Goal: Information Seeking & Learning: Learn about a topic

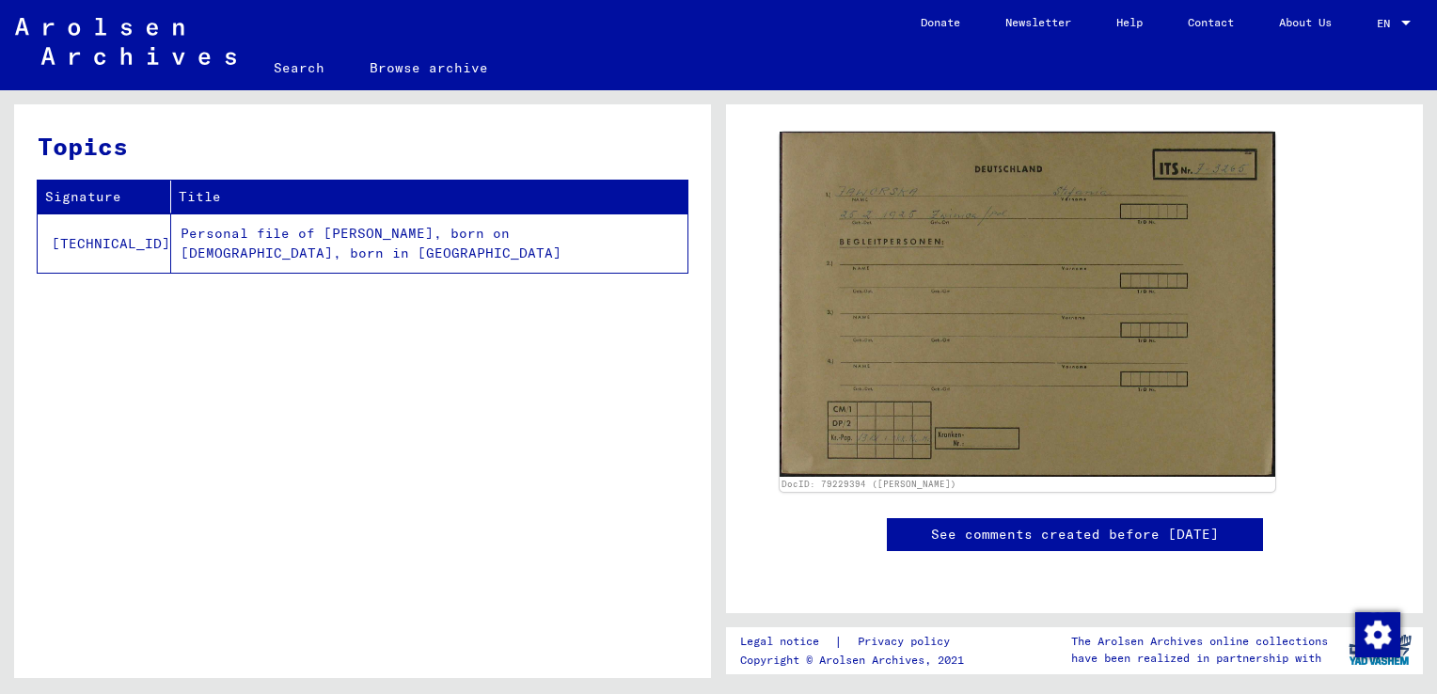
scroll to position [895, 0]
click at [577, 254] on td "Personal file of [PERSON_NAME], born on [DEMOGRAPHIC_DATA], born in [GEOGRAPHIC…" at bounding box center [429, 242] width 516 height 59
click at [527, 235] on td "Personal file of [PERSON_NAME], born on [DEMOGRAPHIC_DATA], born in [GEOGRAPHIC…" at bounding box center [429, 242] width 516 height 59
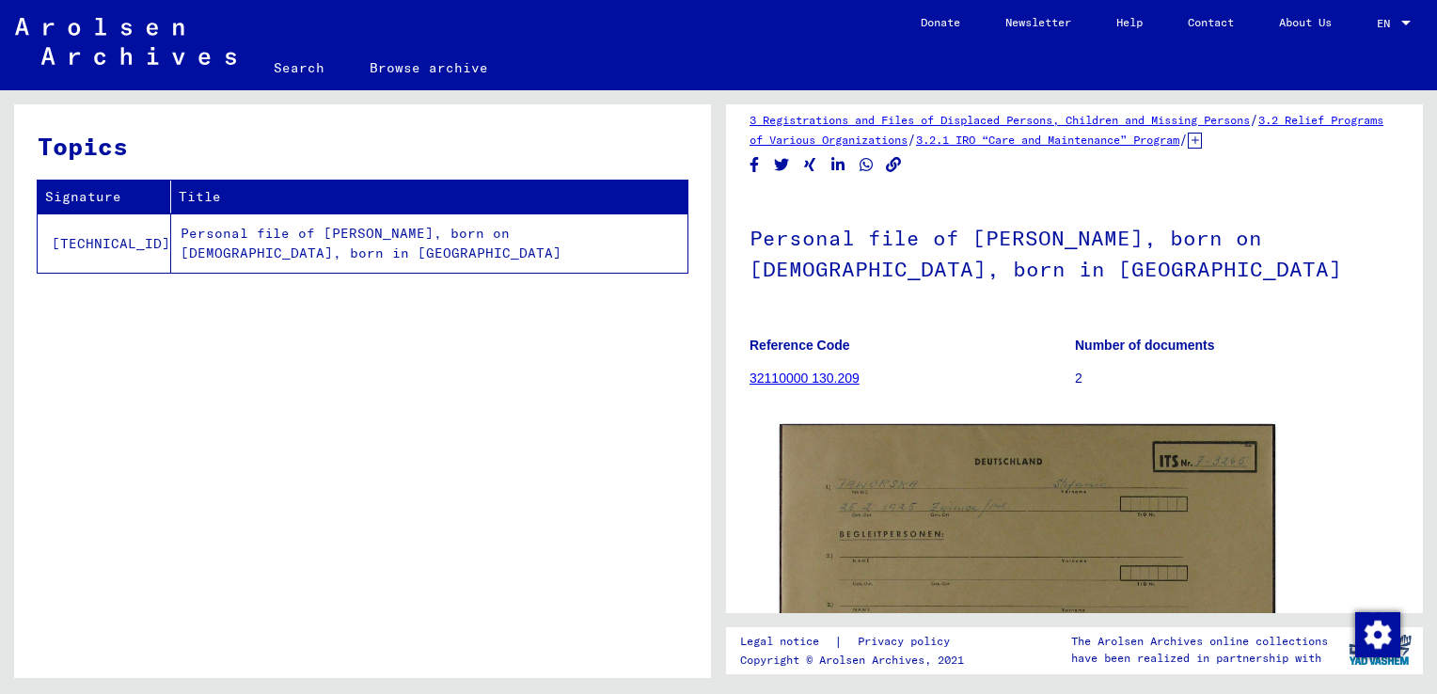
scroll to position [0, 0]
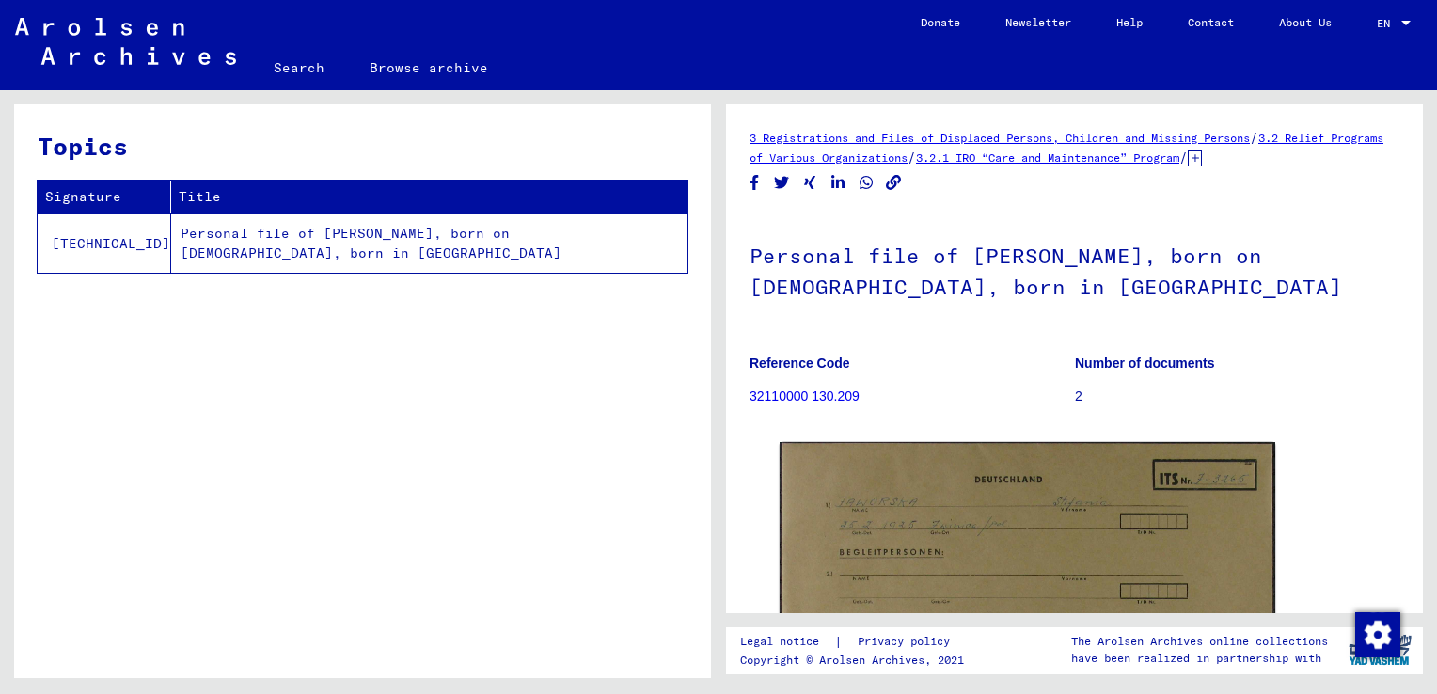
click at [1069, 153] on link "3.2.1 IRO “Care and Maintenance” Program" at bounding box center [1047, 157] width 263 height 14
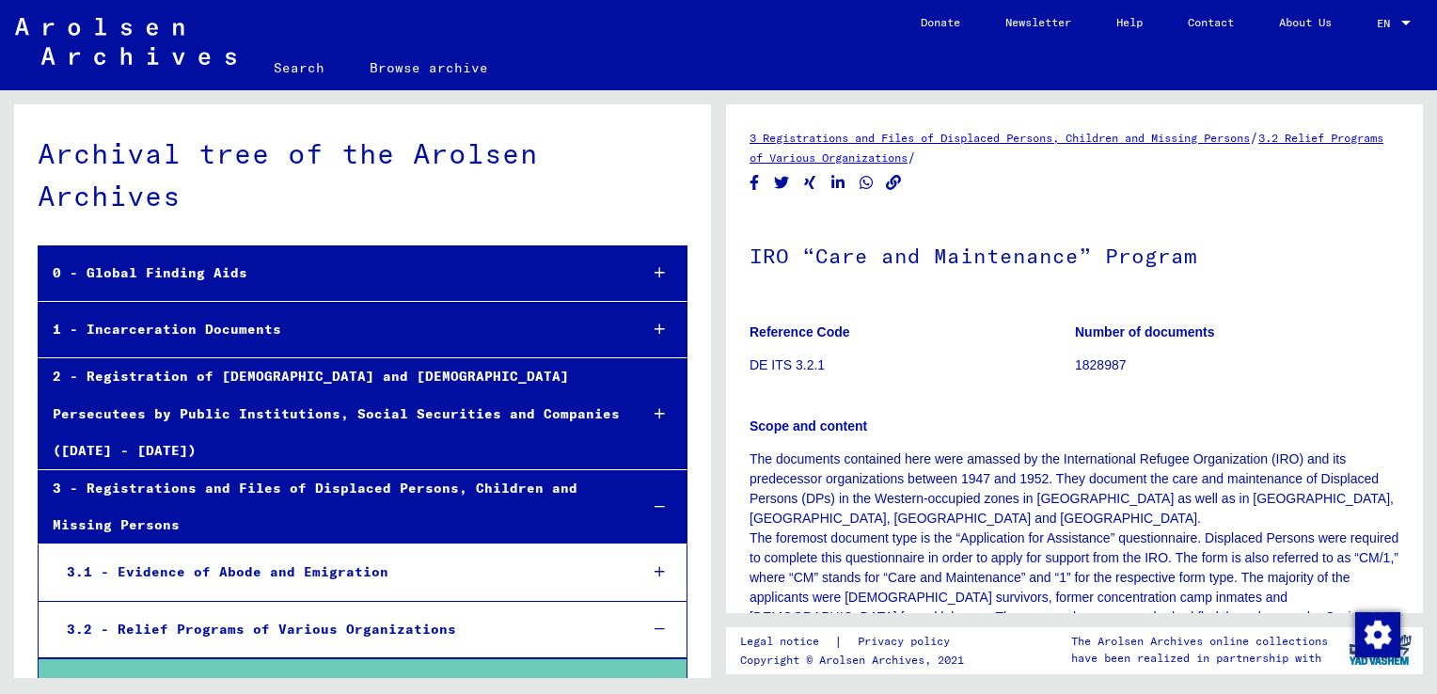
scroll to position [13, 0]
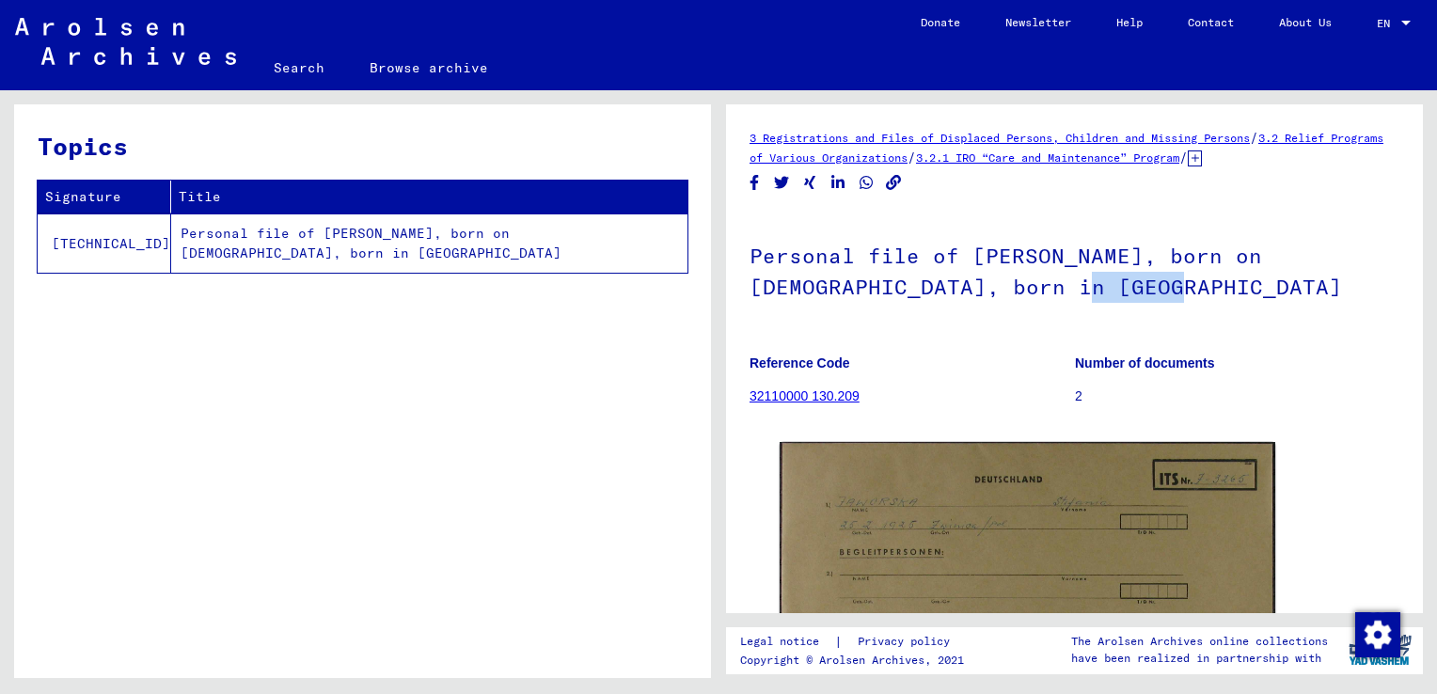
drag, startPoint x: 1072, startPoint y: 288, endPoint x: 986, endPoint y: 290, distance: 85.6
click at [986, 290] on h1 "Personal file of [PERSON_NAME], born on [DEMOGRAPHIC_DATA], born in [GEOGRAPHIC…" at bounding box center [1074, 269] width 650 height 114
drag, startPoint x: 986, startPoint y: 290, endPoint x: 976, endPoint y: 288, distance: 10.5
click at [976, 288] on h1 "Personal file of [PERSON_NAME], born on [DEMOGRAPHIC_DATA], born in [GEOGRAPHIC…" at bounding box center [1074, 269] width 650 height 114
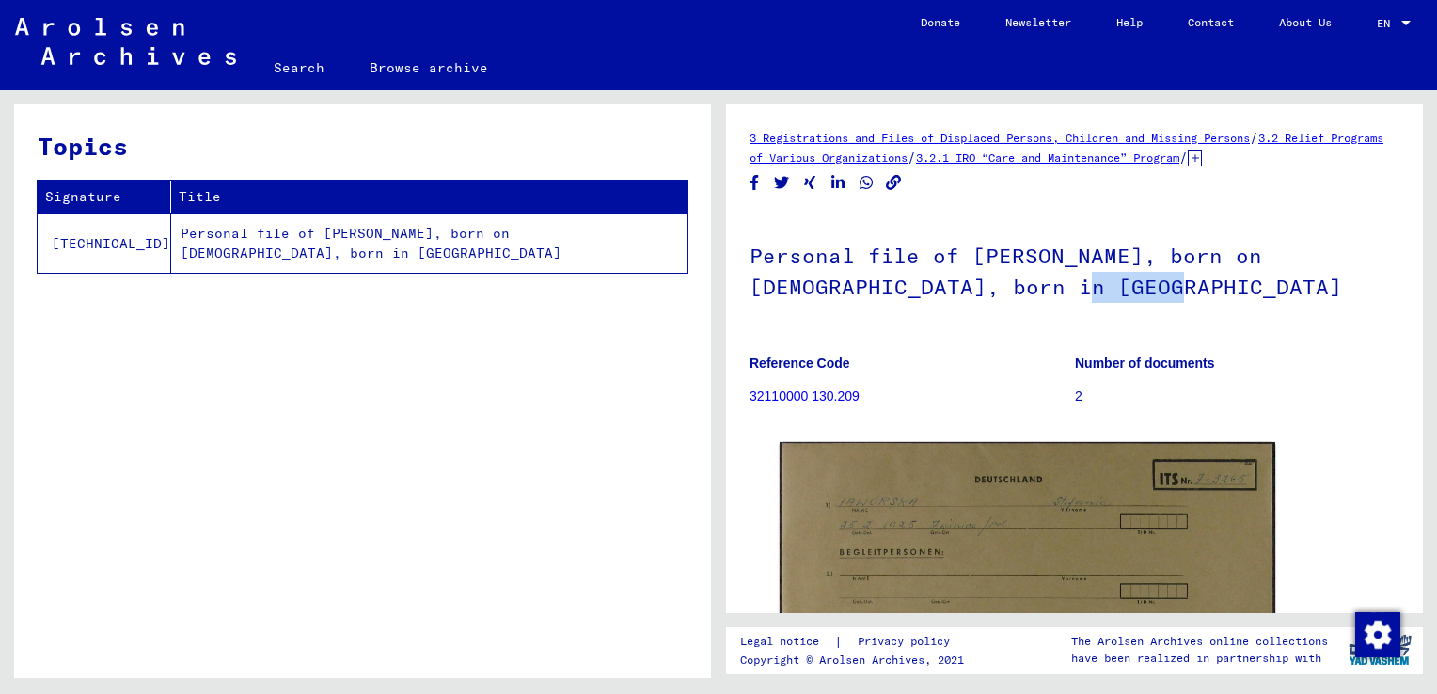
copy h1 "ZWINICA"
click at [235, 238] on td "Personal file of [PERSON_NAME], born on [DEMOGRAPHIC_DATA], born in [GEOGRAPHIC…" at bounding box center [429, 242] width 516 height 59
click at [250, 236] on td "Personal file of [PERSON_NAME], born on [DEMOGRAPHIC_DATA], born in [GEOGRAPHIC…" at bounding box center [429, 242] width 516 height 59
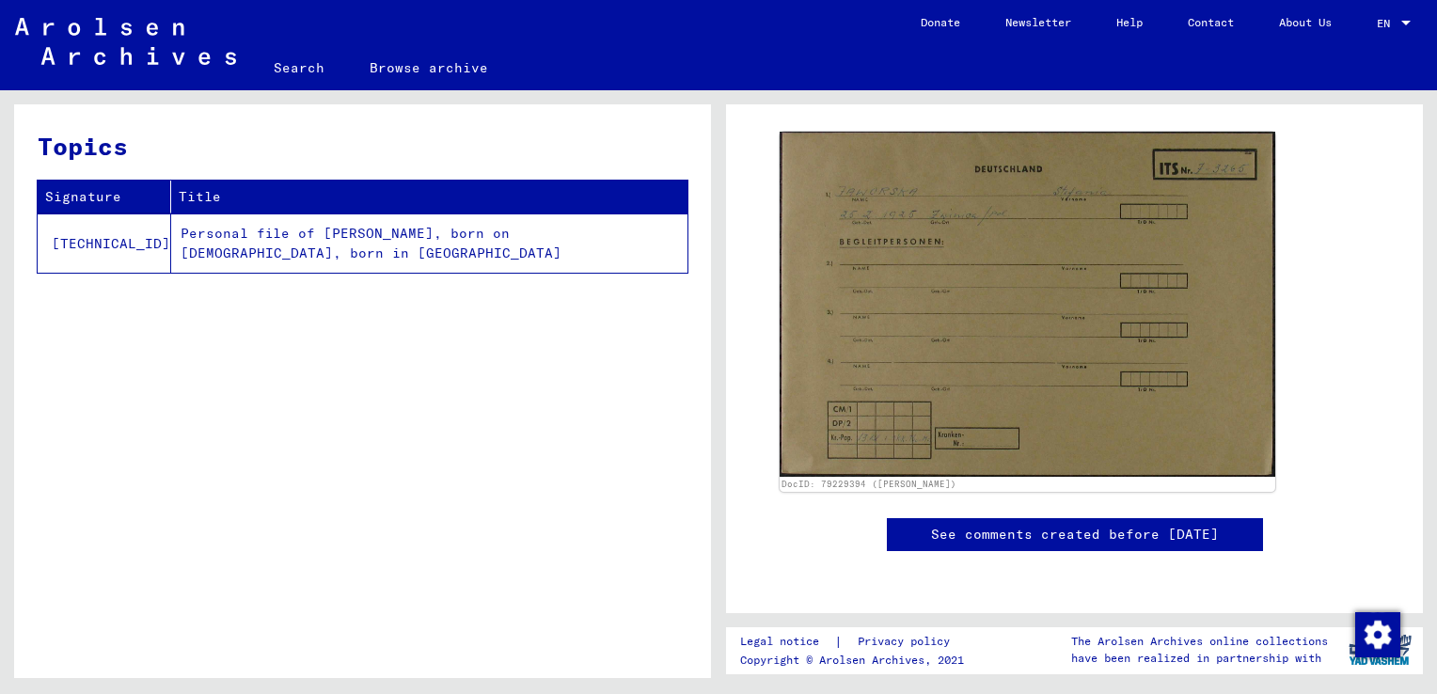
scroll to position [401, 0]
click at [510, 248] on td "Personal file of [PERSON_NAME], born on [DEMOGRAPHIC_DATA], born in [GEOGRAPHIC…" at bounding box center [429, 242] width 516 height 59
click at [469, 242] on td "Personal file of [PERSON_NAME], born on [DEMOGRAPHIC_DATA], born in [GEOGRAPHIC…" at bounding box center [429, 242] width 516 height 59
click at [178, 228] on td "Personal file of [PERSON_NAME], born on [DEMOGRAPHIC_DATA], born in [GEOGRAPHIC…" at bounding box center [429, 242] width 516 height 59
click at [244, 233] on td "Personal file of [PERSON_NAME], born on [DEMOGRAPHIC_DATA], born in [GEOGRAPHIC…" at bounding box center [429, 242] width 516 height 59
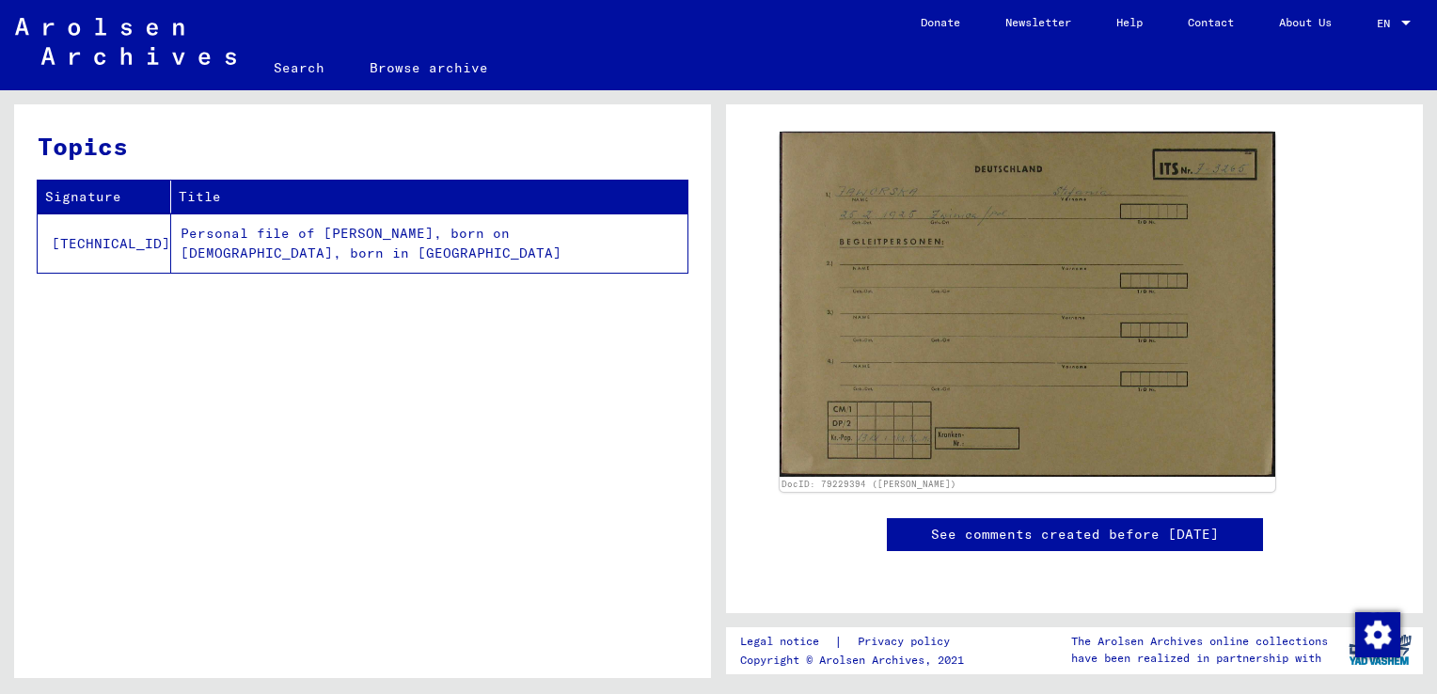
click at [97, 240] on td "[TECHNICAL_ID]" at bounding box center [105, 242] width 134 height 59
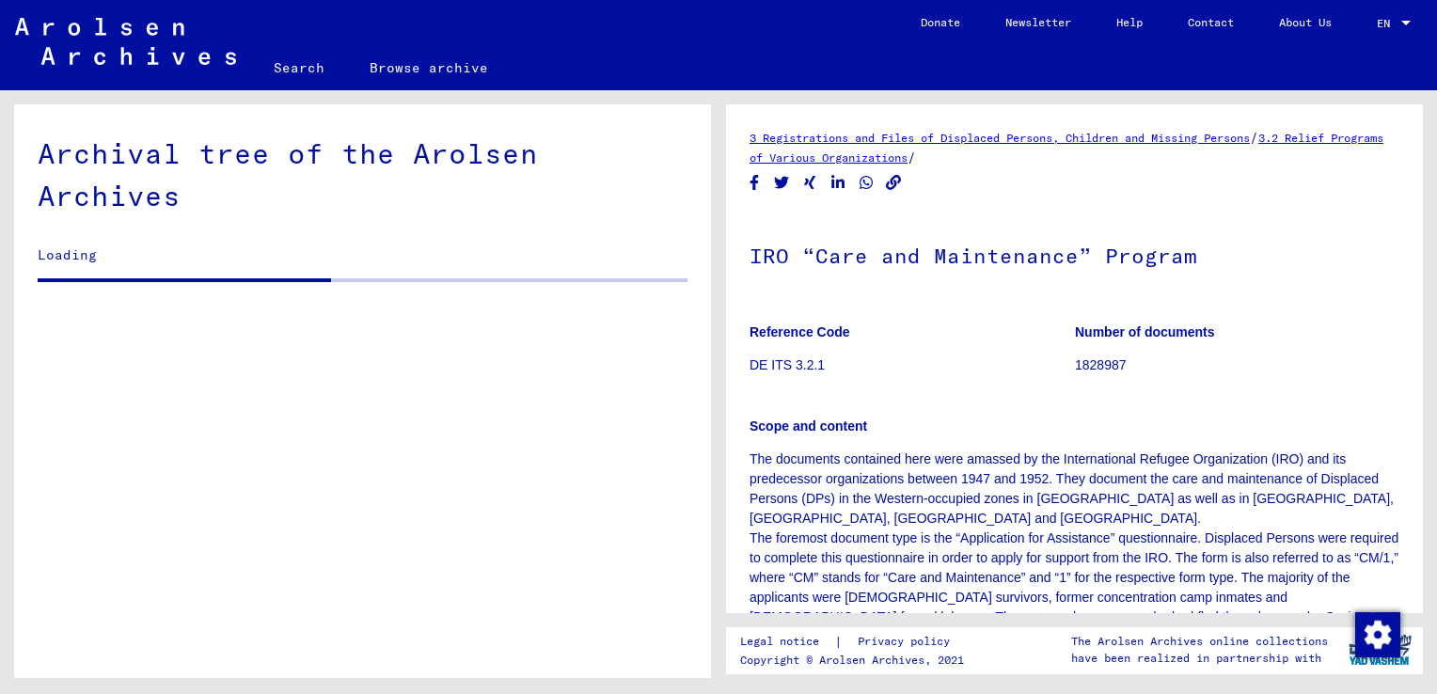
scroll to position [13, 0]
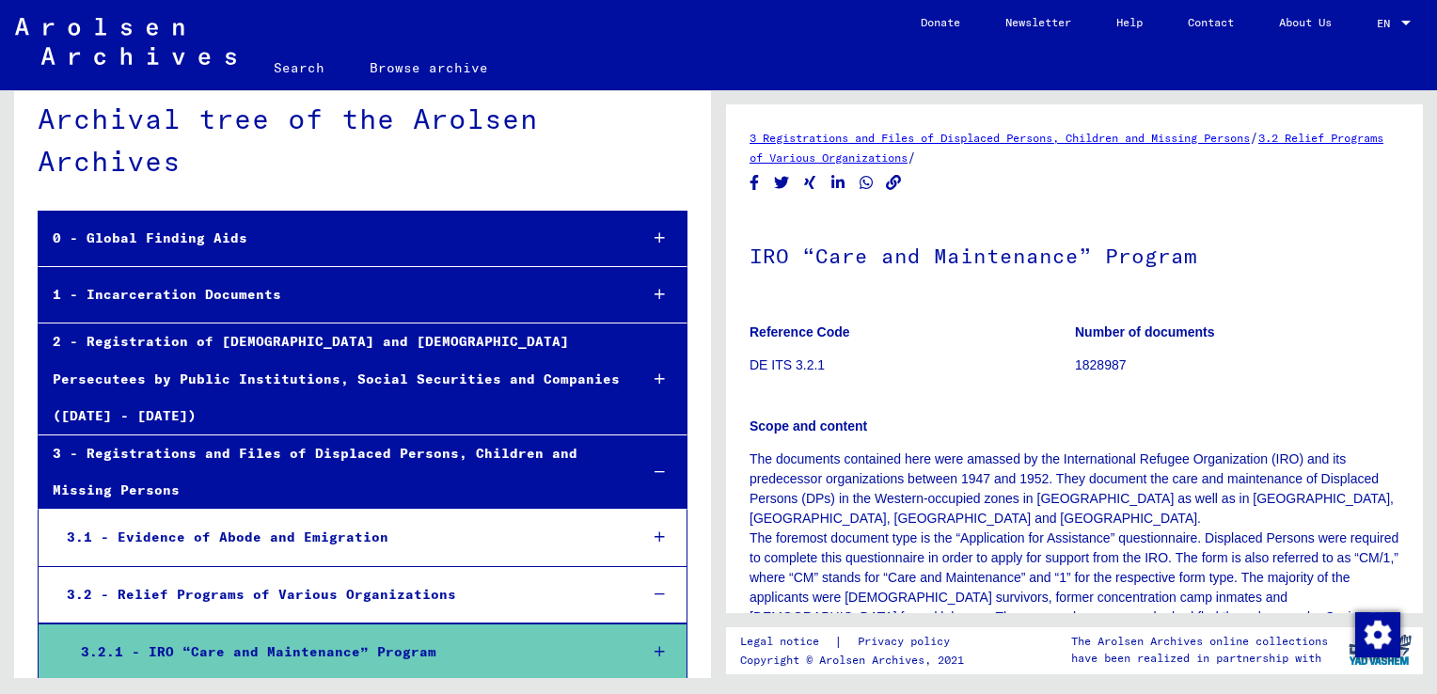
click at [440, 634] on div "3.2.1 - IRO “Care and Maintenance” Program" at bounding box center [345, 652] width 556 height 37
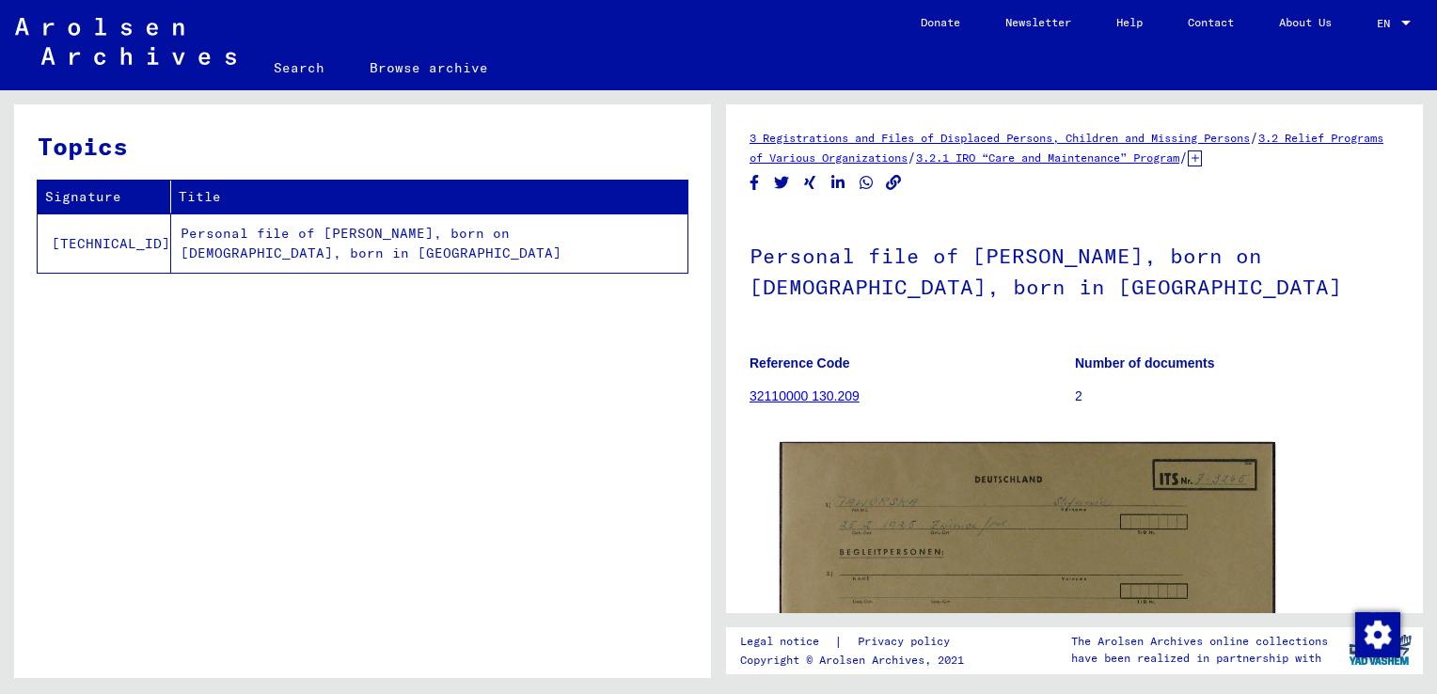
click at [356, 249] on td "Personal file of [PERSON_NAME], born on [DEMOGRAPHIC_DATA], born in [GEOGRAPHIC…" at bounding box center [429, 242] width 516 height 59
click at [394, 241] on td "Personal file of [PERSON_NAME], born on [DEMOGRAPHIC_DATA], born in [GEOGRAPHIC…" at bounding box center [429, 242] width 516 height 59
drag, startPoint x: 394, startPoint y: 241, endPoint x: 342, endPoint y: 235, distance: 52.0
click at [342, 235] on td "Personal file of [PERSON_NAME], born on [DEMOGRAPHIC_DATA], born in [GEOGRAPHIC…" at bounding box center [429, 242] width 516 height 59
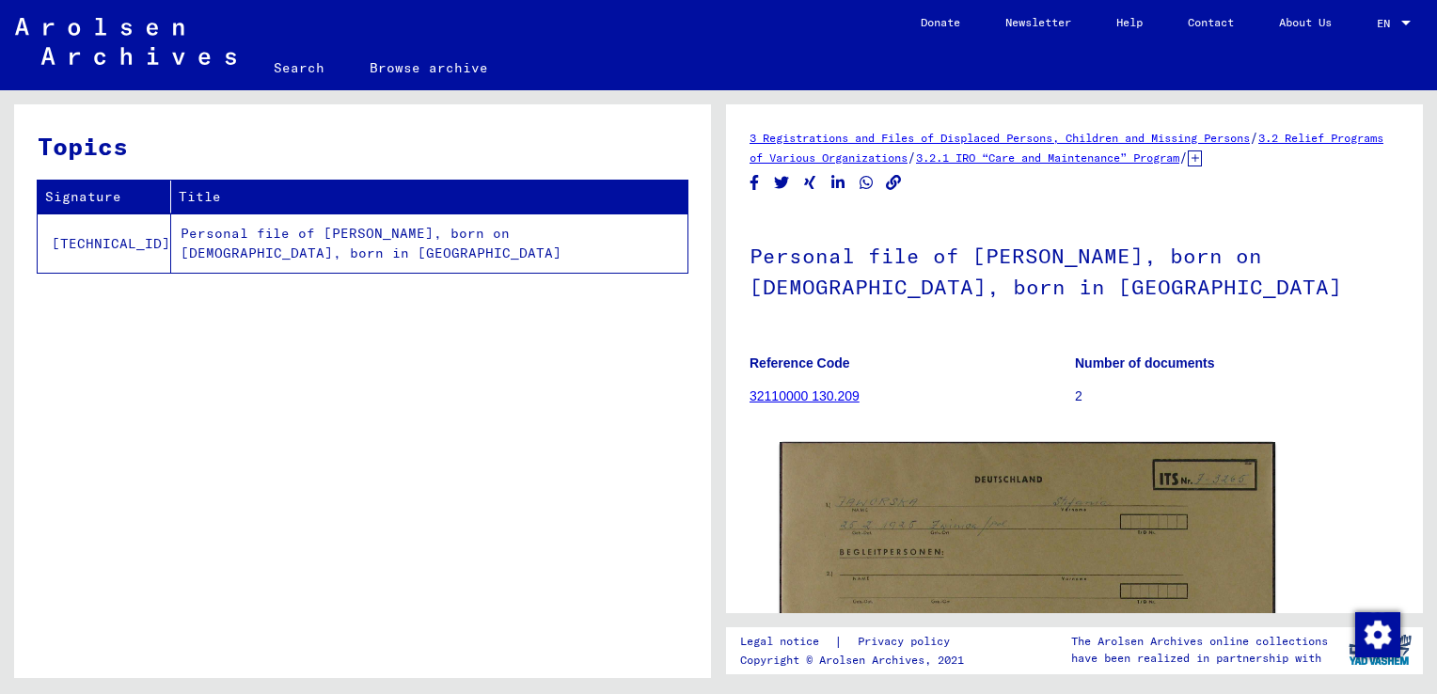
click at [797, 393] on link "32110000 130.209" at bounding box center [804, 395] width 110 height 15
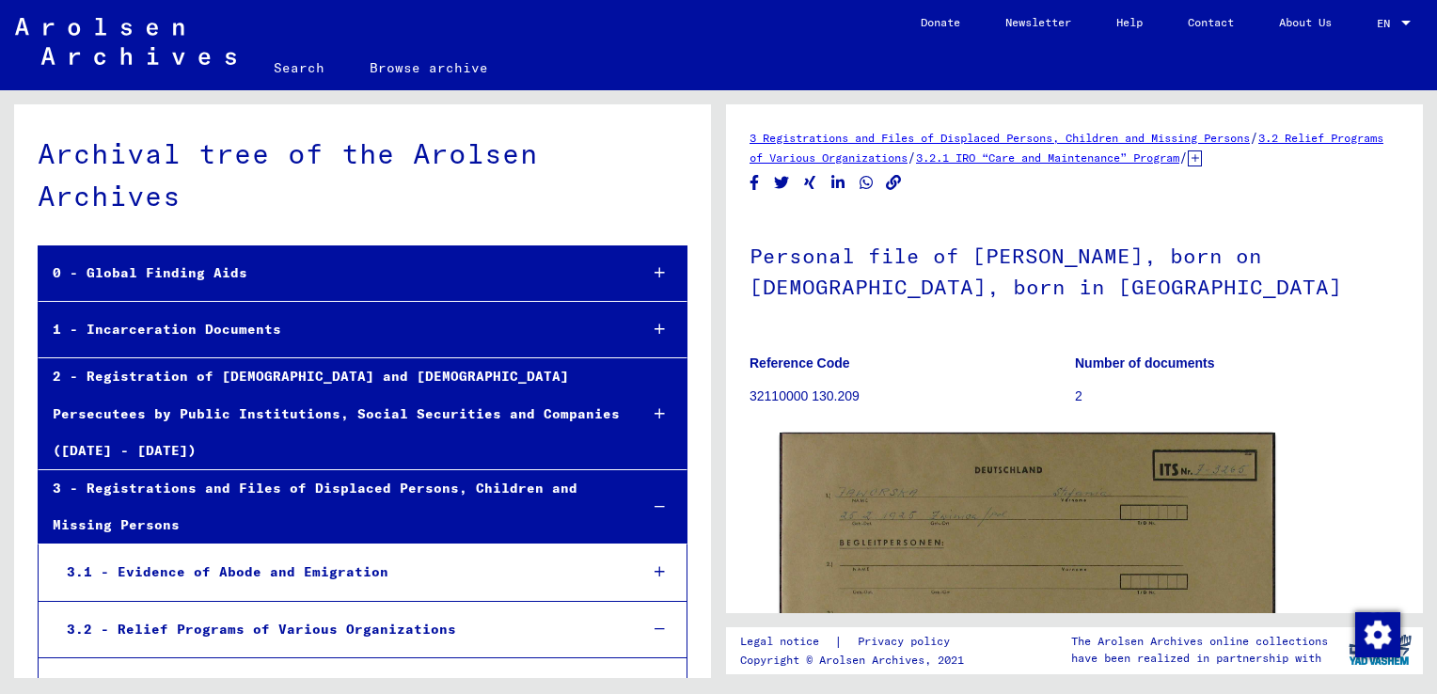
scroll to position [28960, 0]
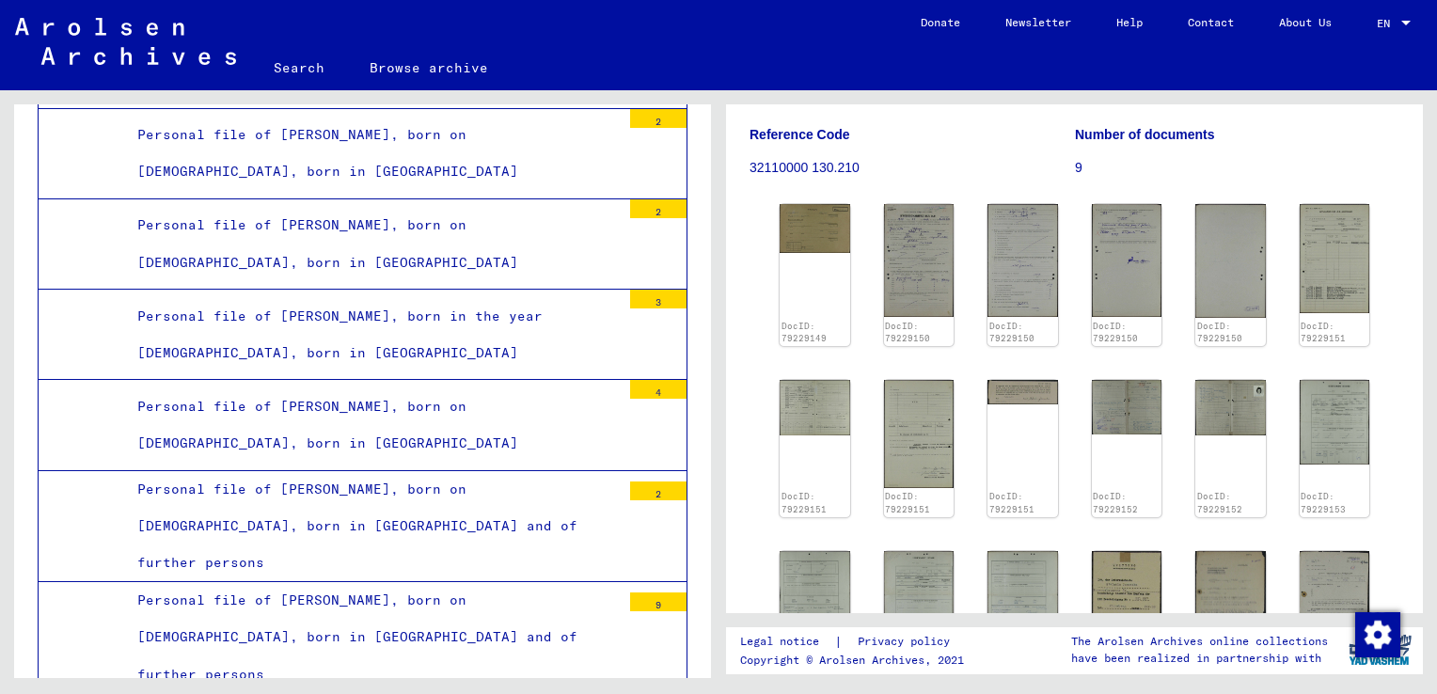
scroll to position [28871, 0]
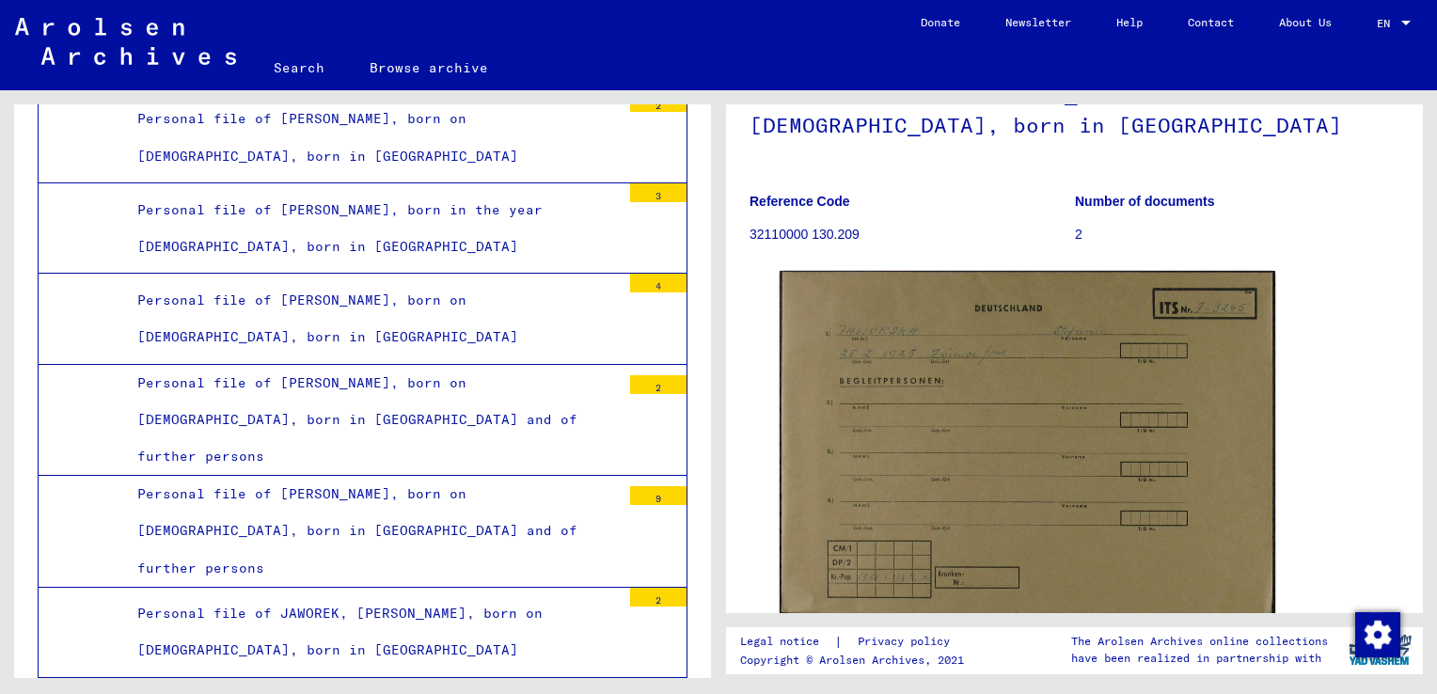
scroll to position [100, 0]
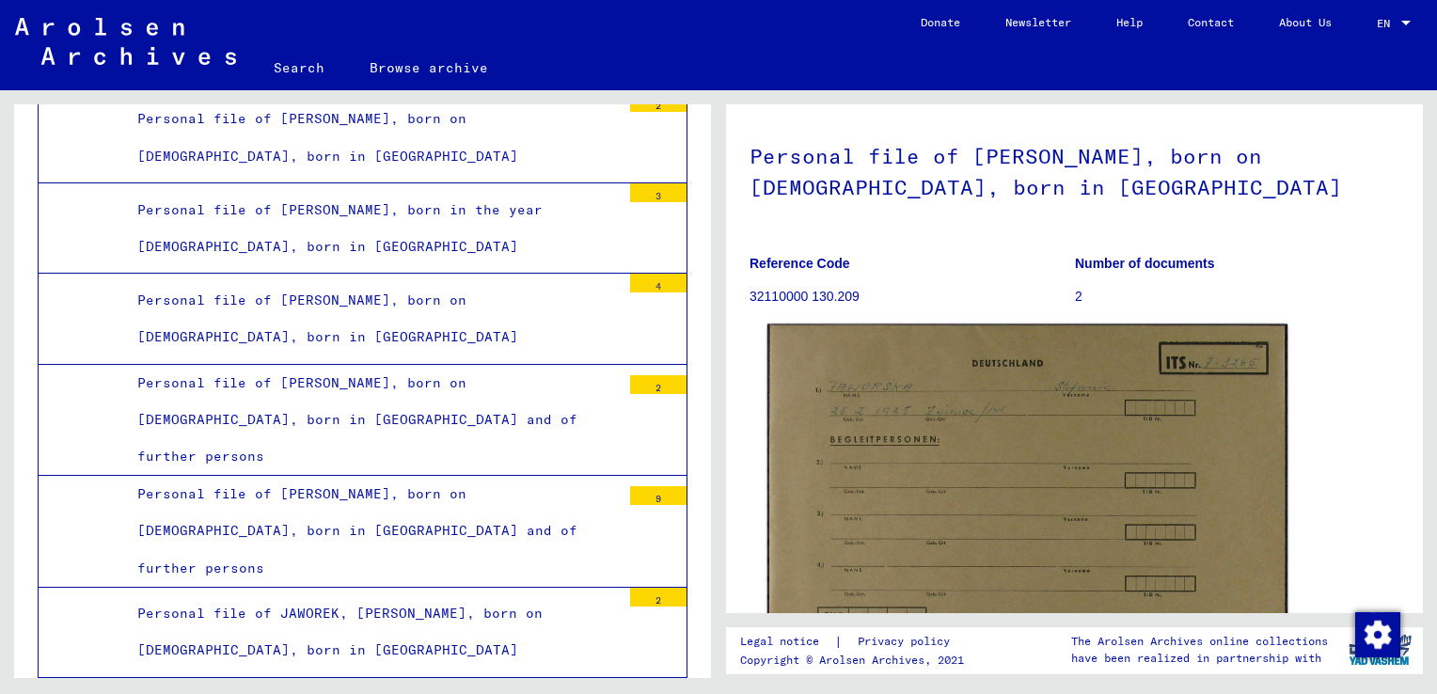
click at [1034, 502] on img at bounding box center [1027, 505] width 520 height 362
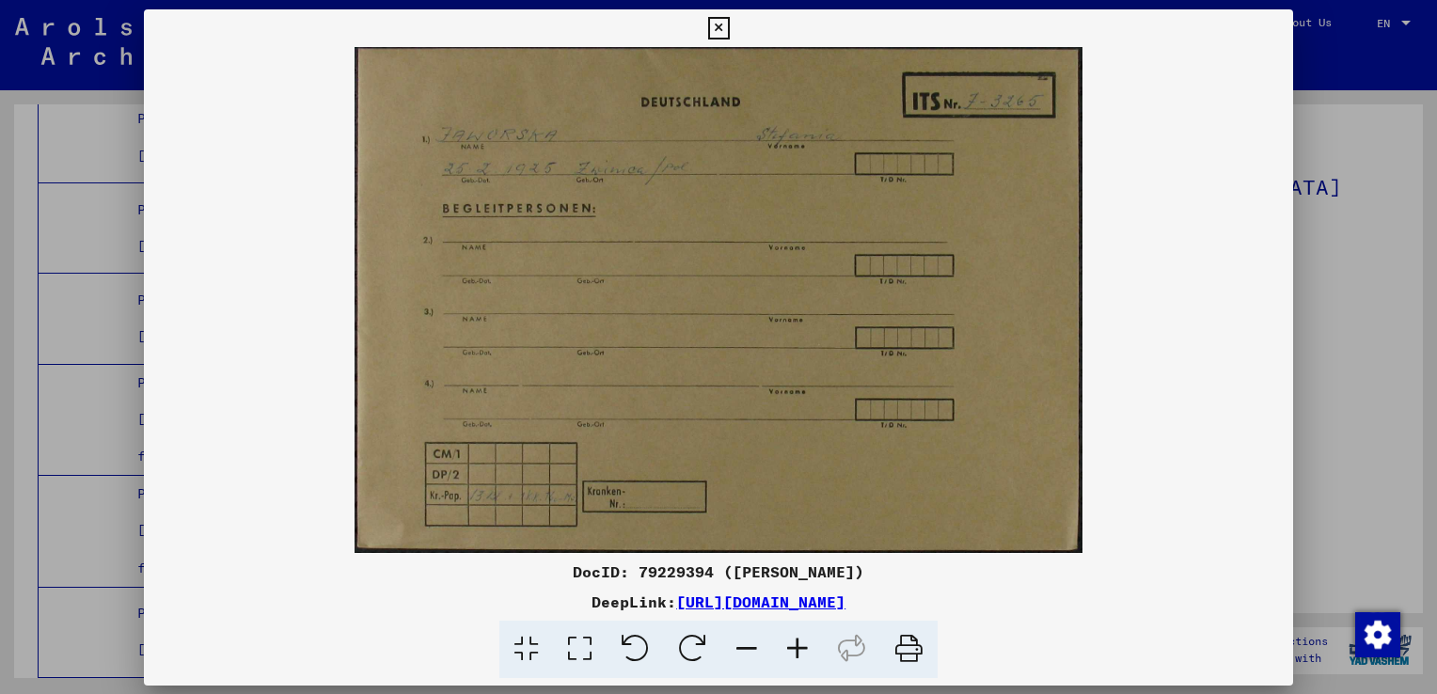
click at [1034, 502] on div "DocID: 79229394 ([PERSON_NAME]) DeepLink: [URL][DOMAIN_NAME]" at bounding box center [718, 343] width 1149 height 669
click at [845, 601] on link "[URL][DOMAIN_NAME]" at bounding box center [760, 601] width 169 height 19
